Goal: Manage account settings

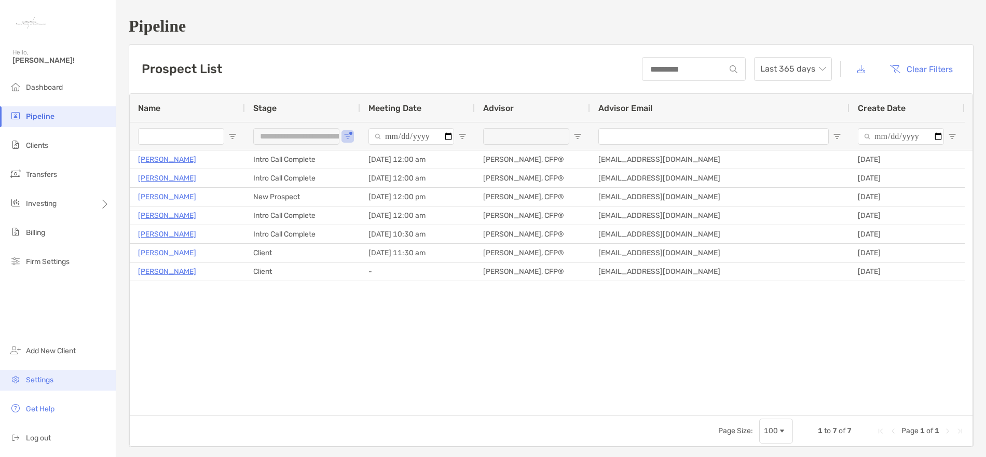
click at [53, 380] on span "Settings" at bounding box center [39, 380] width 27 height 9
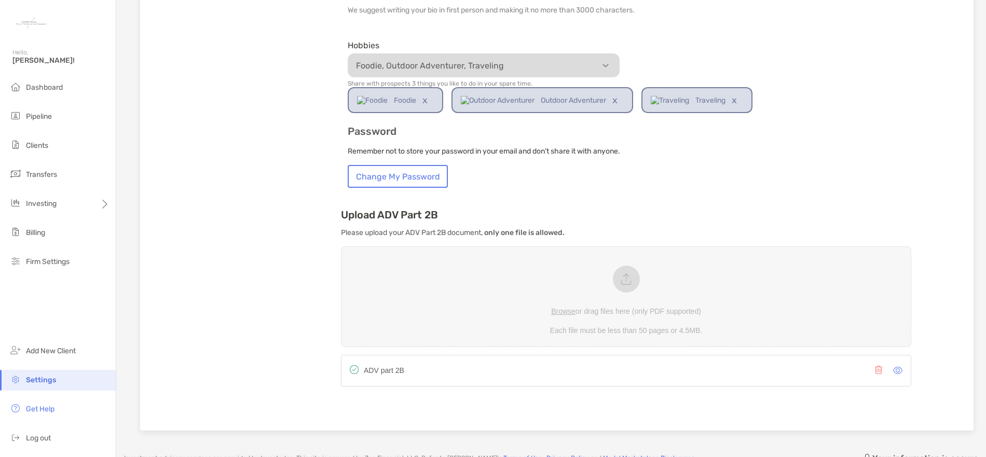
scroll to position [622, 0]
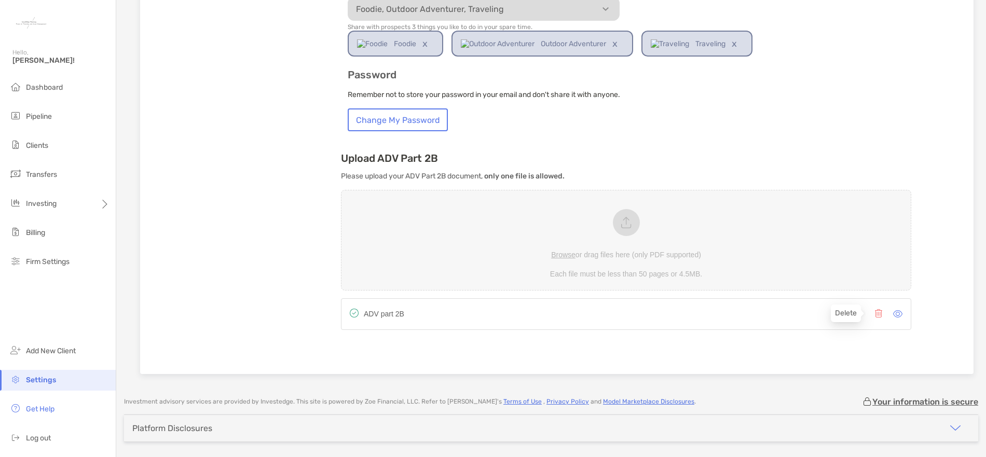
click at [875, 314] on icon at bounding box center [878, 313] width 7 height 8
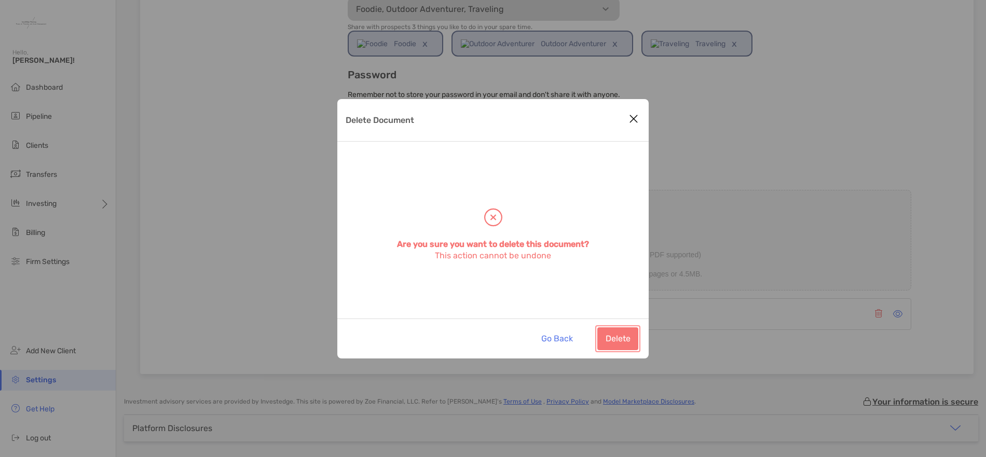
drag, startPoint x: 622, startPoint y: 338, endPoint x: 639, endPoint y: 347, distance: 18.6
click at [622, 339] on button "Delete" at bounding box center [617, 338] width 41 height 23
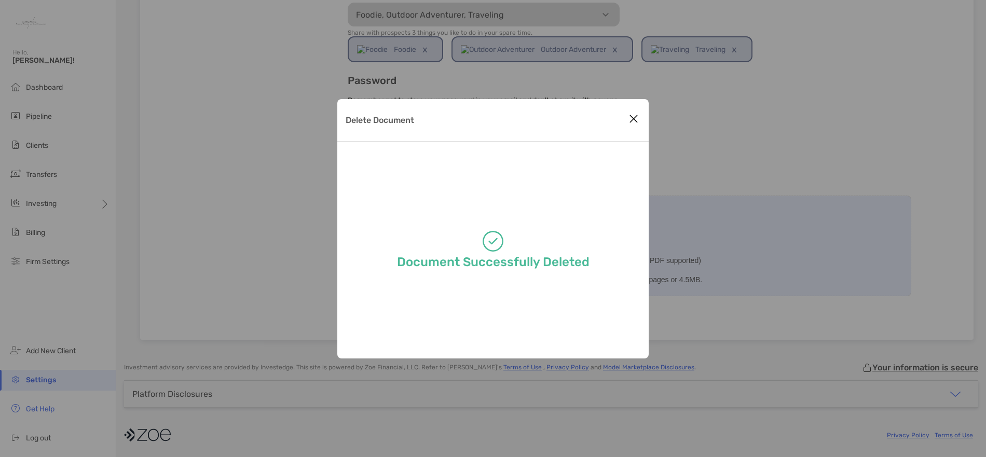
click at [634, 121] on icon "Close modal" at bounding box center [633, 119] width 9 height 12
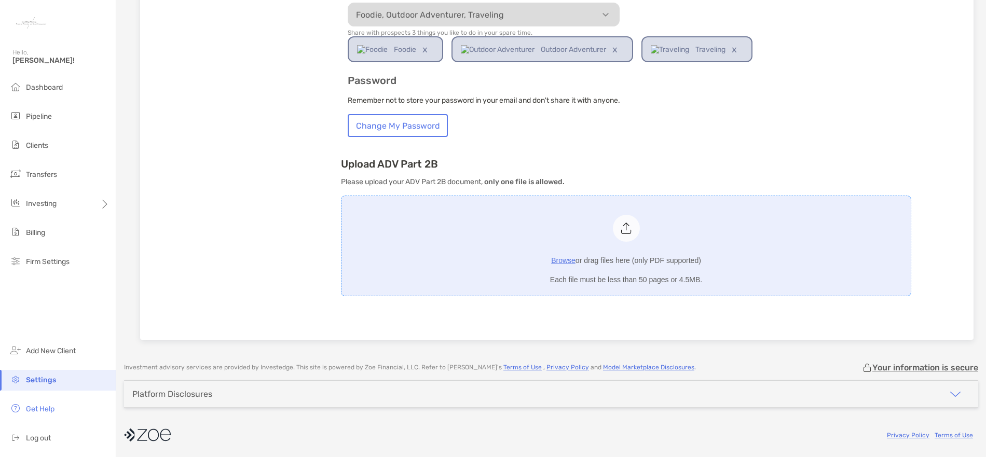
click at [565, 260] on span "Browse" at bounding box center [563, 260] width 24 height 8
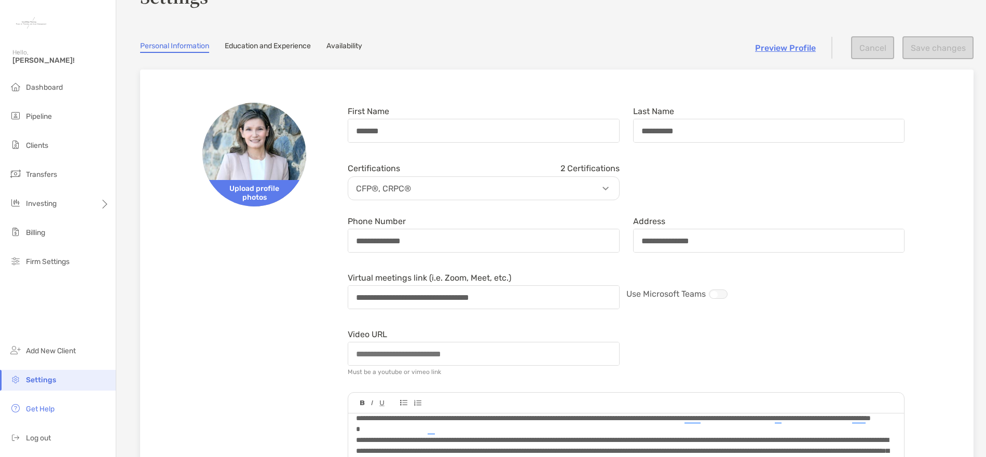
scroll to position [52, 0]
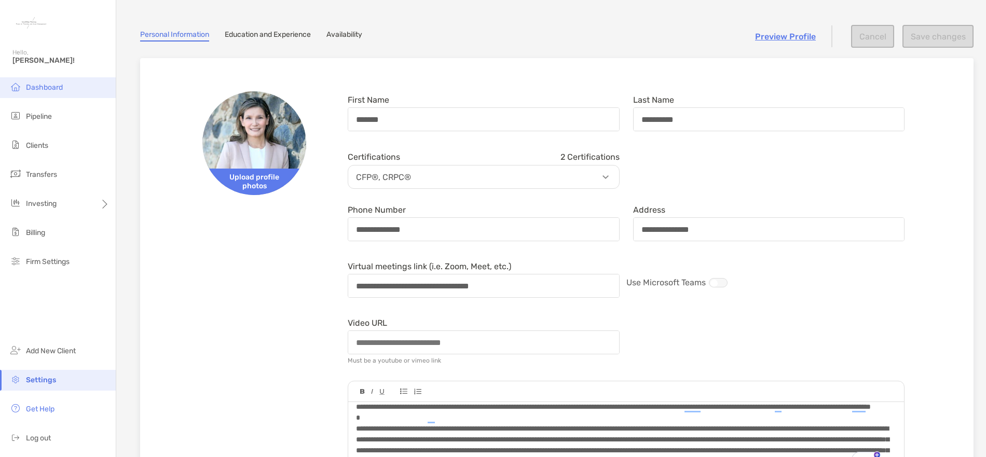
click at [50, 85] on span "Dashboard" at bounding box center [44, 87] width 37 height 9
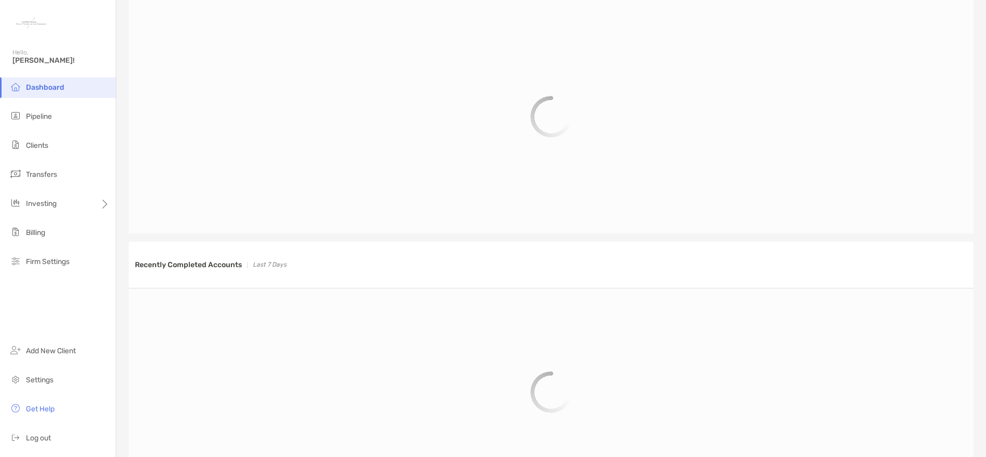
scroll to position [480, 0]
